Goal: Task Accomplishment & Management: Use online tool/utility

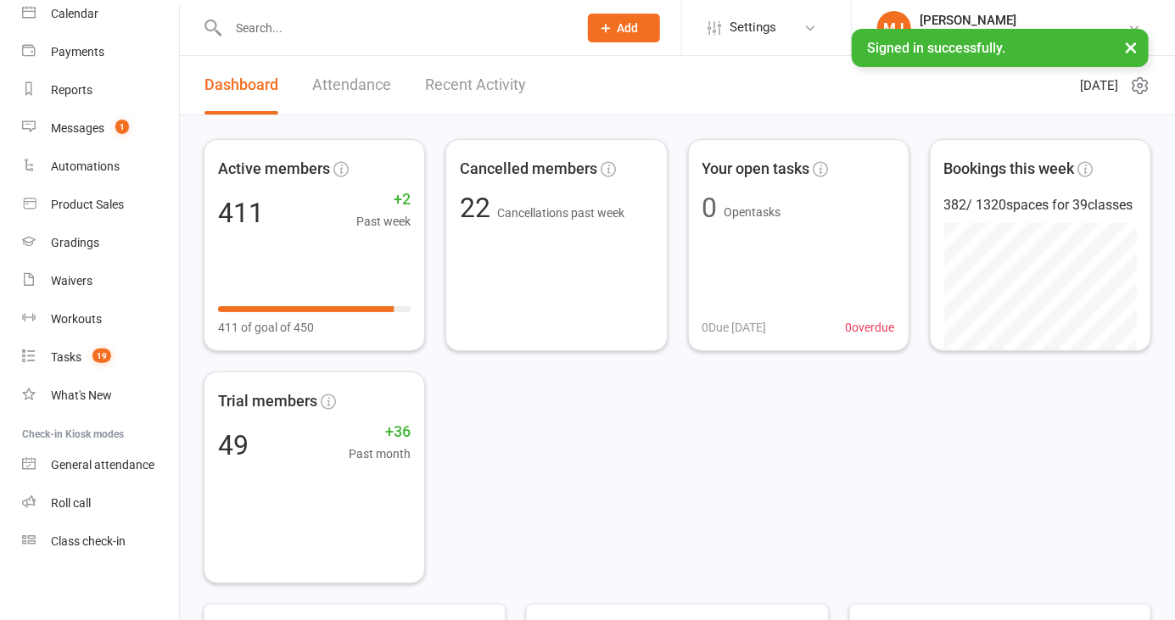
scroll to position [153, 0]
click at [78, 501] on div "Roll call" at bounding box center [71, 504] width 40 height 14
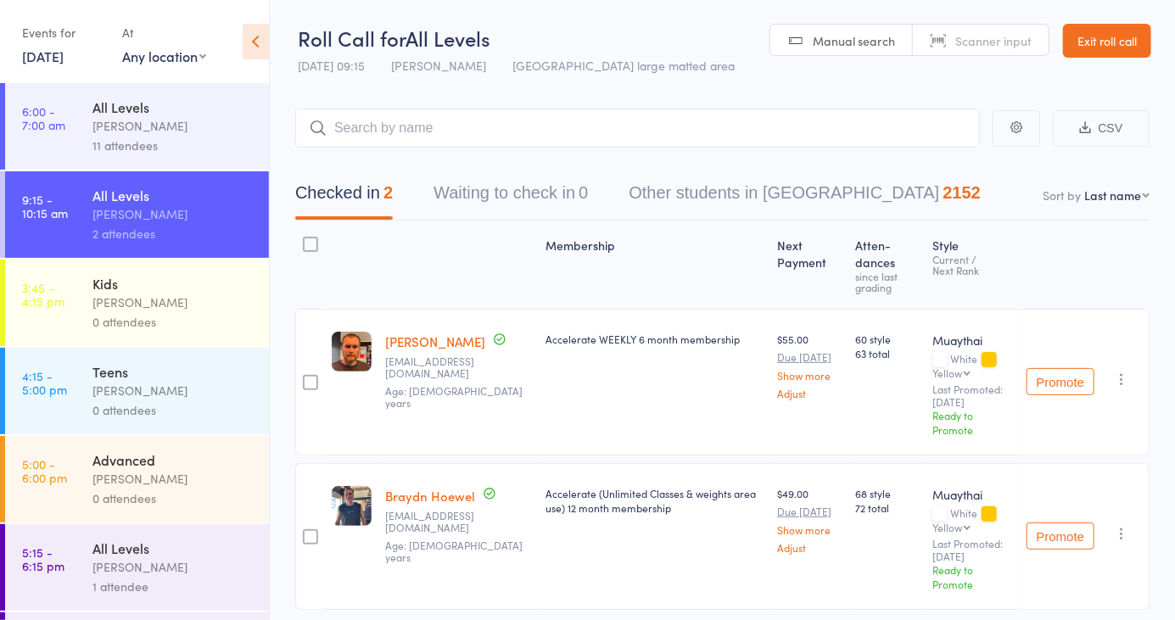
click at [991, 72] on header "Roll Call for All Levels 16 Oct 09:15 Harry Ritter Miami large matted area Manu…" at bounding box center [722, 41] width 905 height 83
click at [983, 56] on header "Roll Call for All Levels 16 Oct 09:15 Harry Ritter Miami large matted area Manu…" at bounding box center [722, 41] width 905 height 83
click at [940, 37] on link "Scanner input" at bounding box center [981, 41] width 136 height 32
type input "6030"
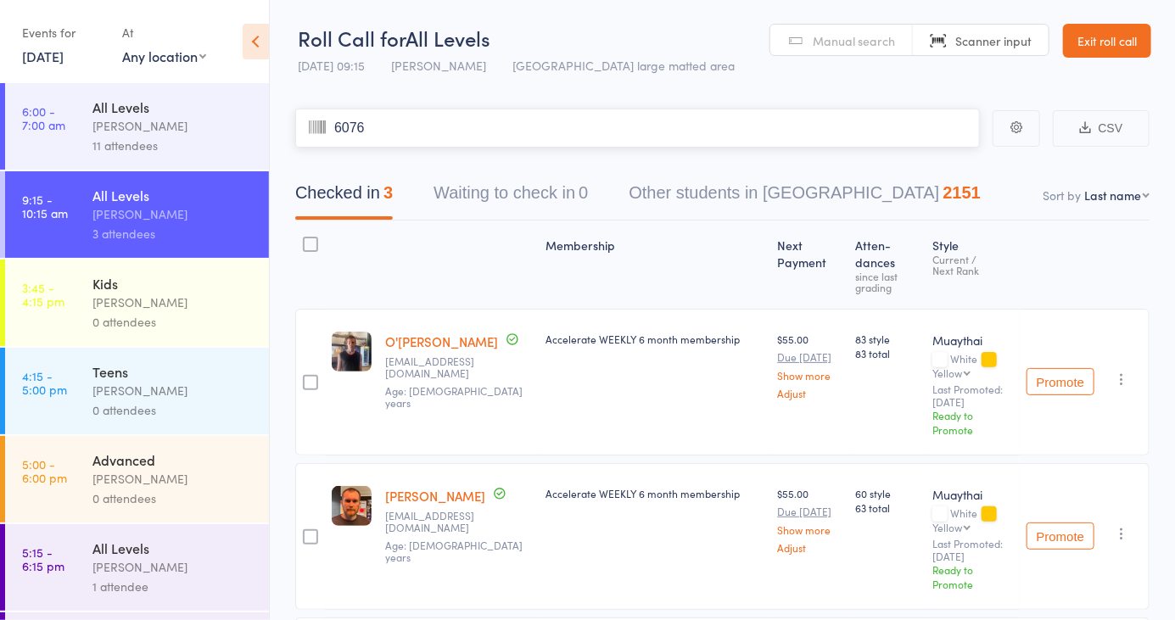
type input "6076"
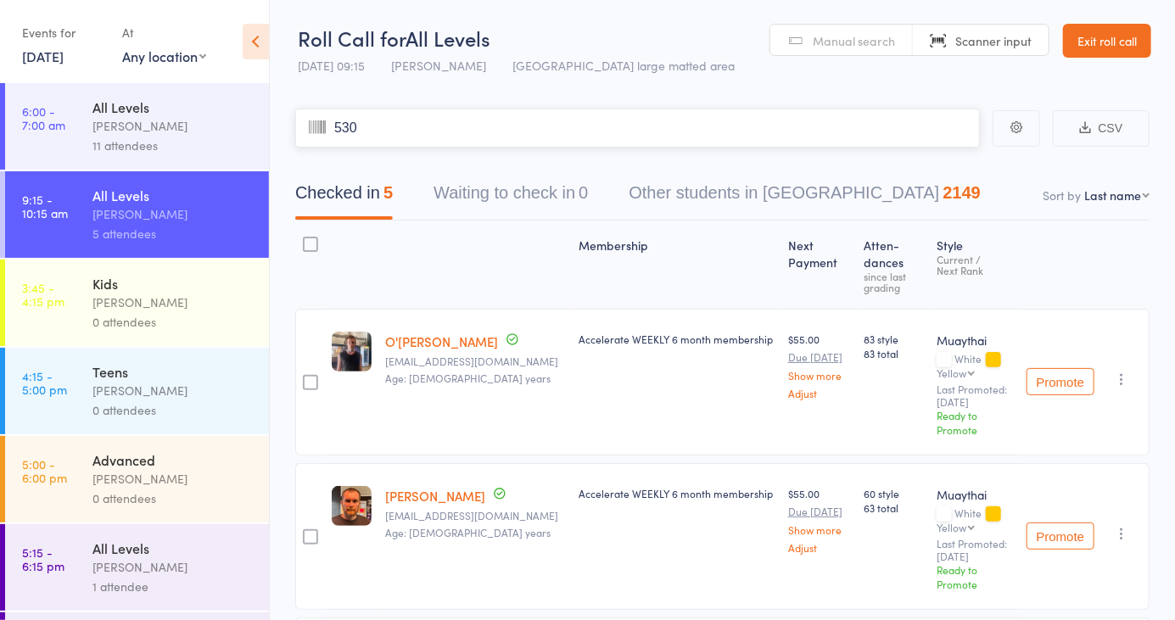
type input "5300"
type input "6116"
type input "0976"
type input "0745"
type input "5346"
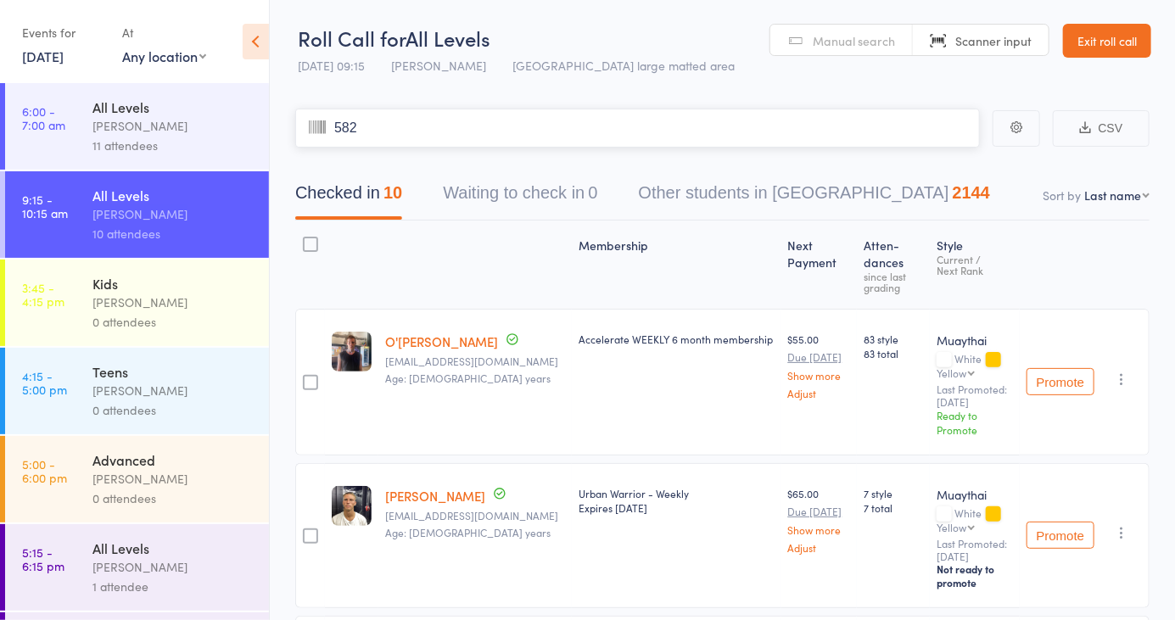
type input "5824"
type input "0740"
